Goal: Check status: Check status

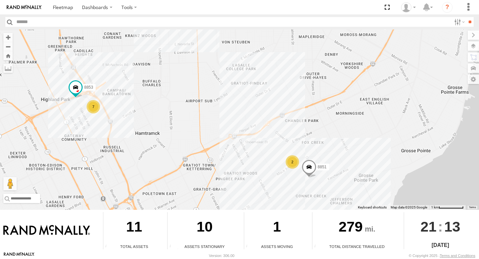
click at [291, 163] on div "2" at bounding box center [292, 161] width 13 height 13
